Goal: Information Seeking & Learning: Compare options

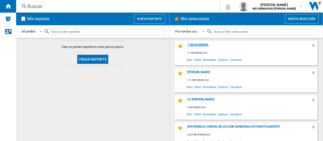
click at [194, 45] on div "7 SKUS DERMA" at bounding box center [248, 46] width 125 height 7
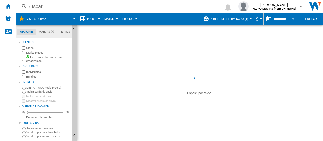
click at [223, 22] on button "Perfil predeterminado (1)" at bounding box center [230, 19] width 41 height 13
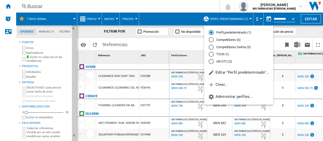
click at [215, 45] on md-radio-button "Competidores Derma (3)" at bounding box center [239, 47] width 60 height 5
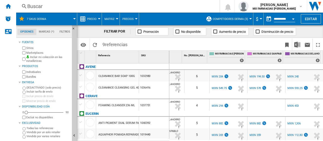
click at [254, 76] on div "MXN 194.50" at bounding box center [256, 76] width 15 height 3
